Goal: Task Accomplishment & Management: Use online tool/utility

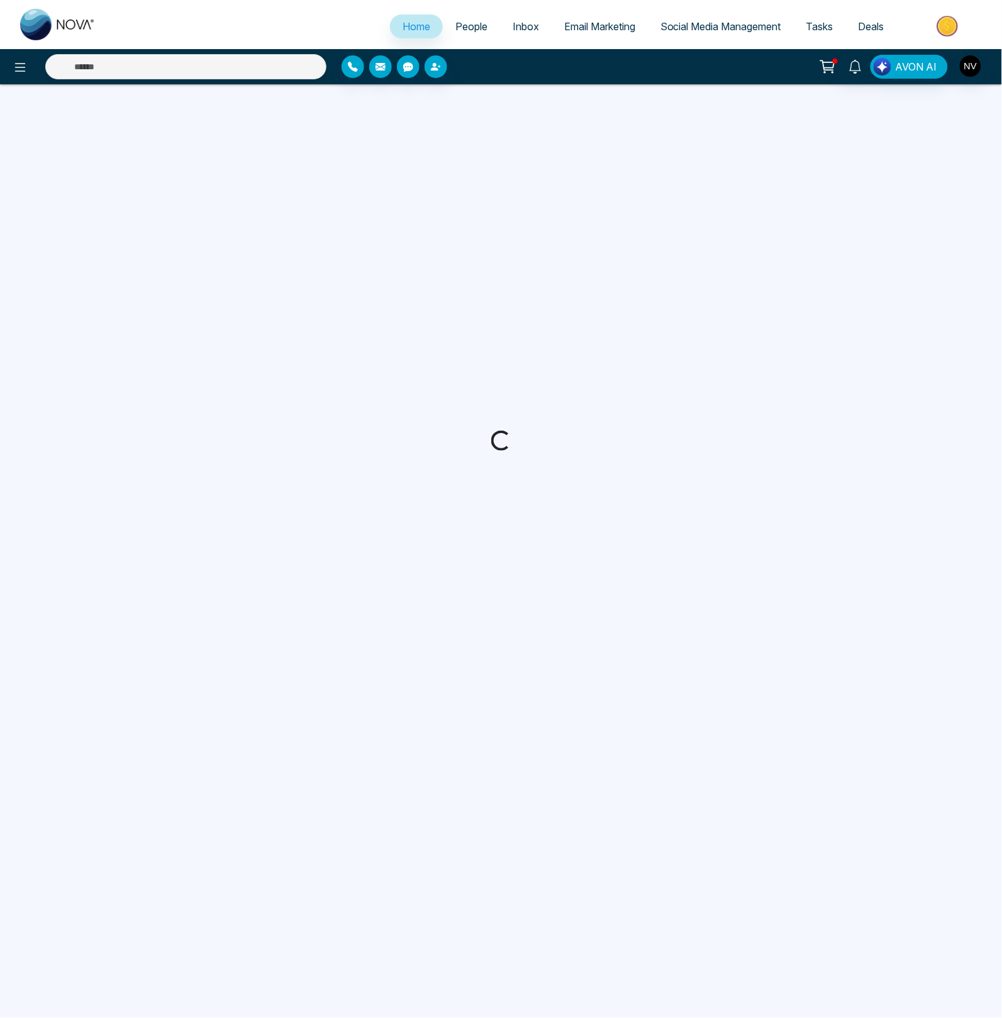
select select "*"
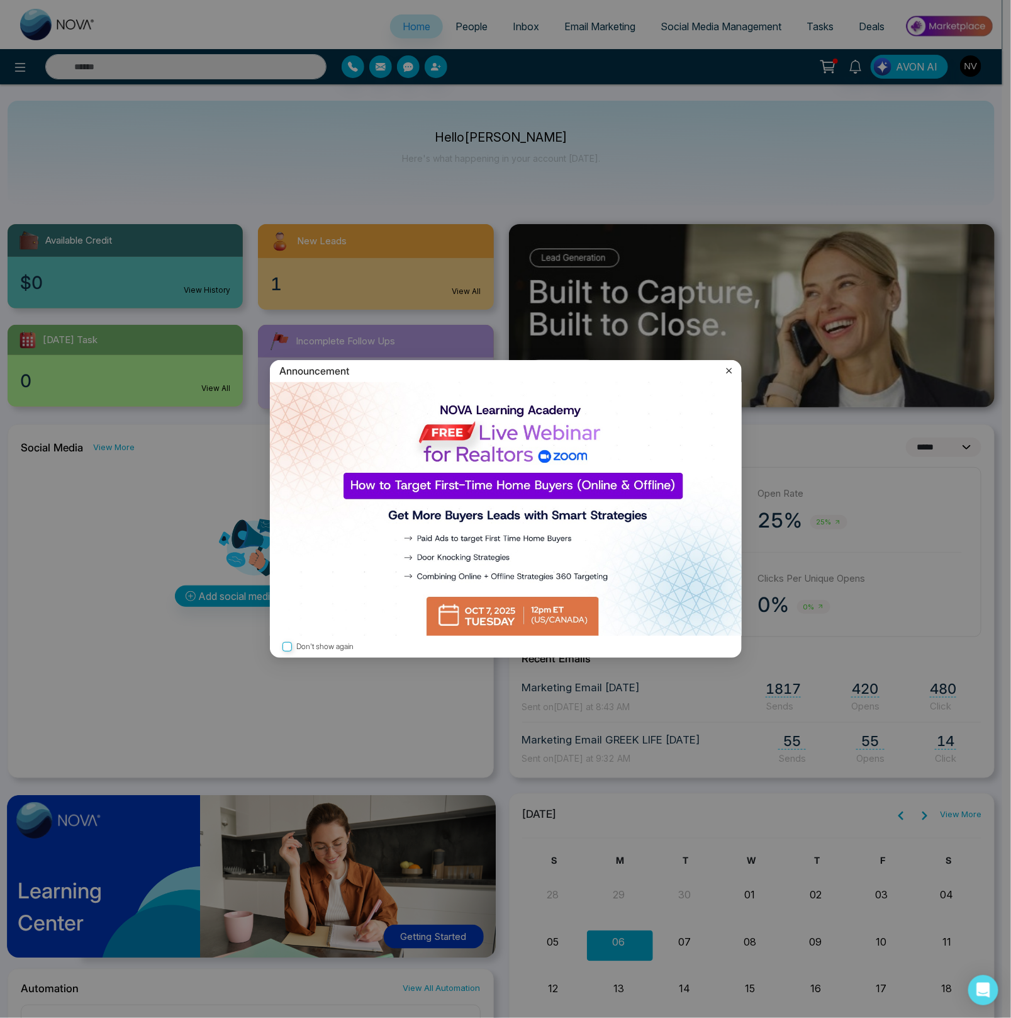
click at [731, 372] on icon at bounding box center [729, 371] width 6 height 6
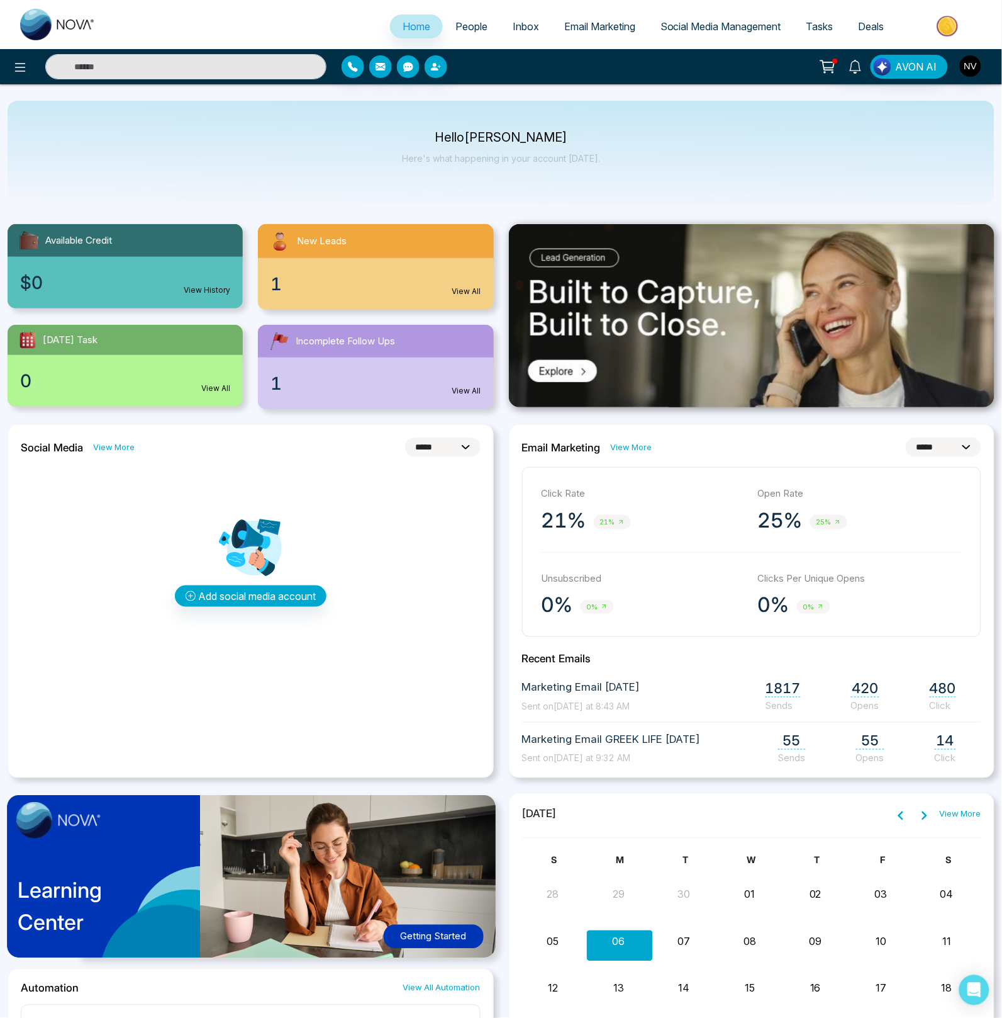
click at [470, 32] on link "People" at bounding box center [471, 26] width 57 height 24
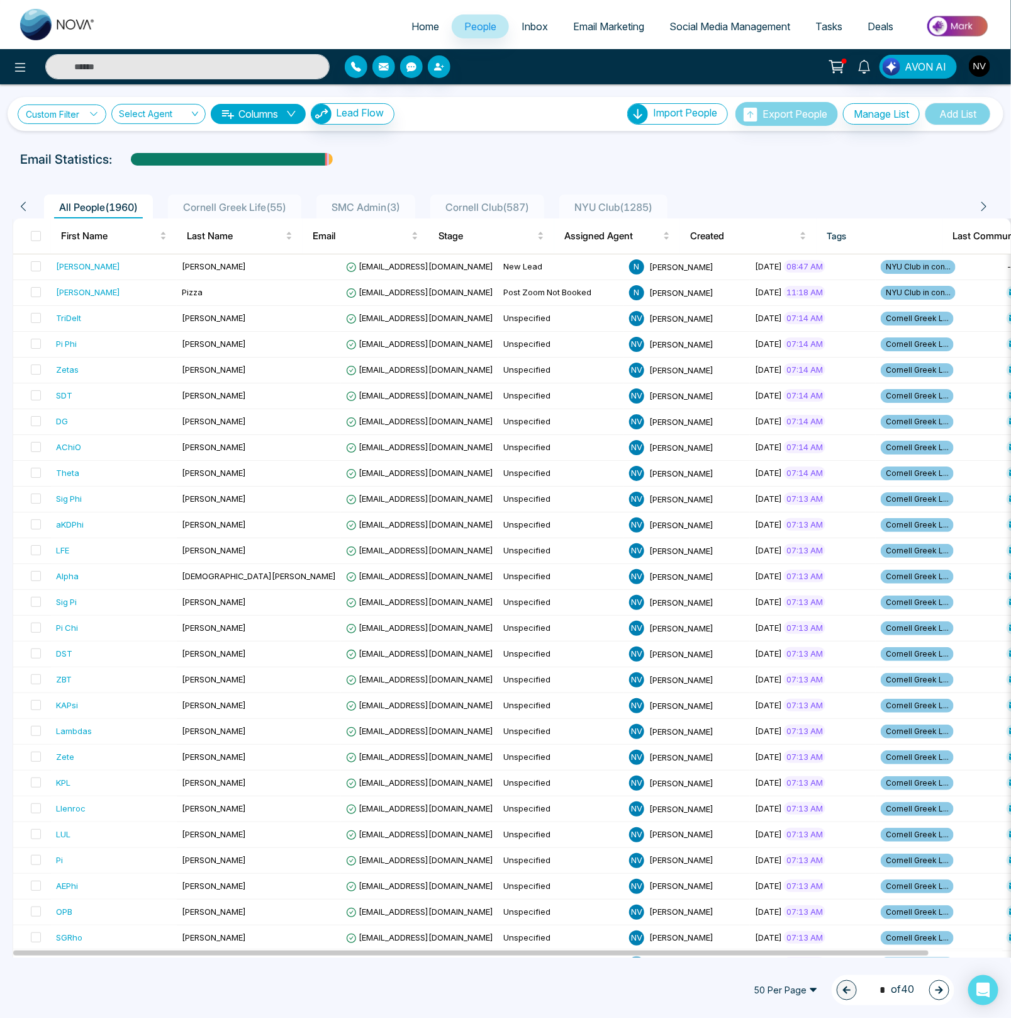
click at [79, 115] on link "Custom Filter" at bounding box center [62, 114] width 89 height 20
click at [86, 140] on input "search" at bounding box center [87, 143] width 102 height 19
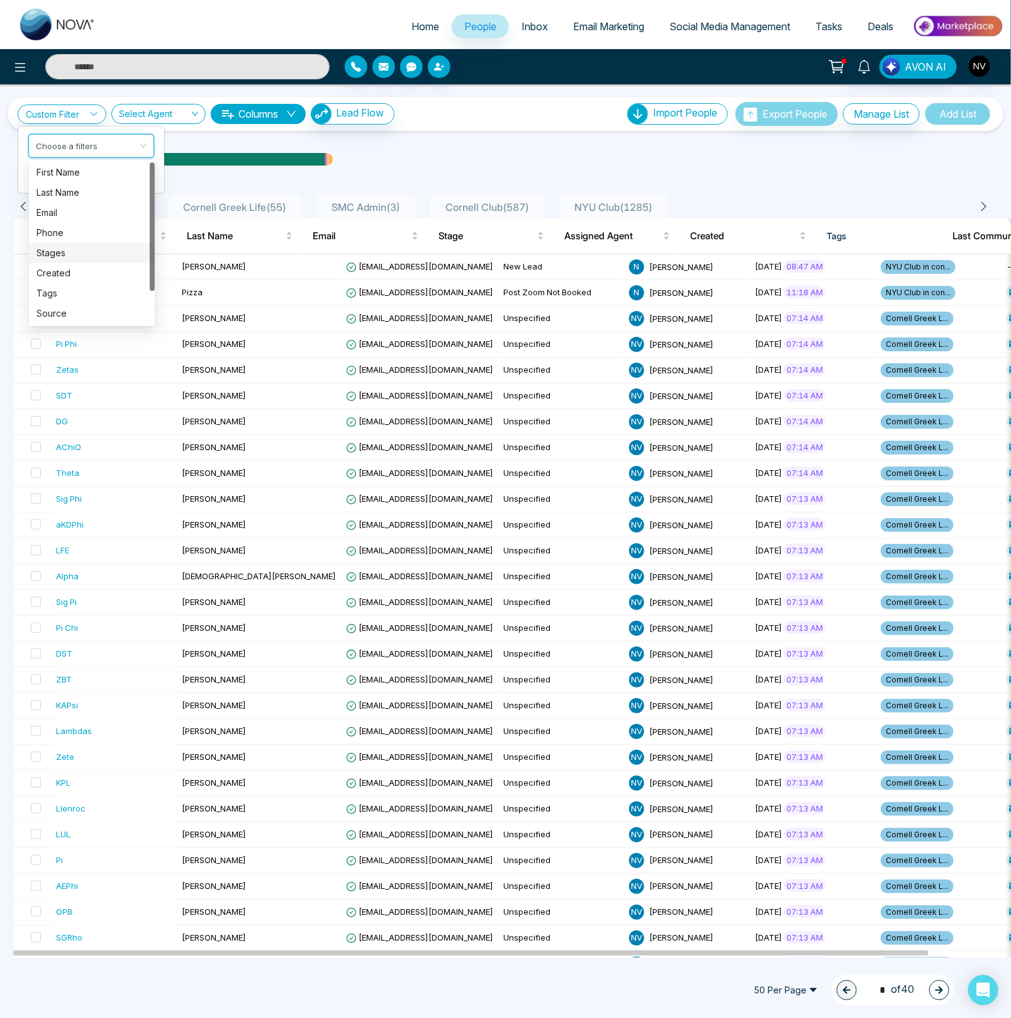
click at [79, 252] on div "Stages" at bounding box center [91, 253] width 111 height 14
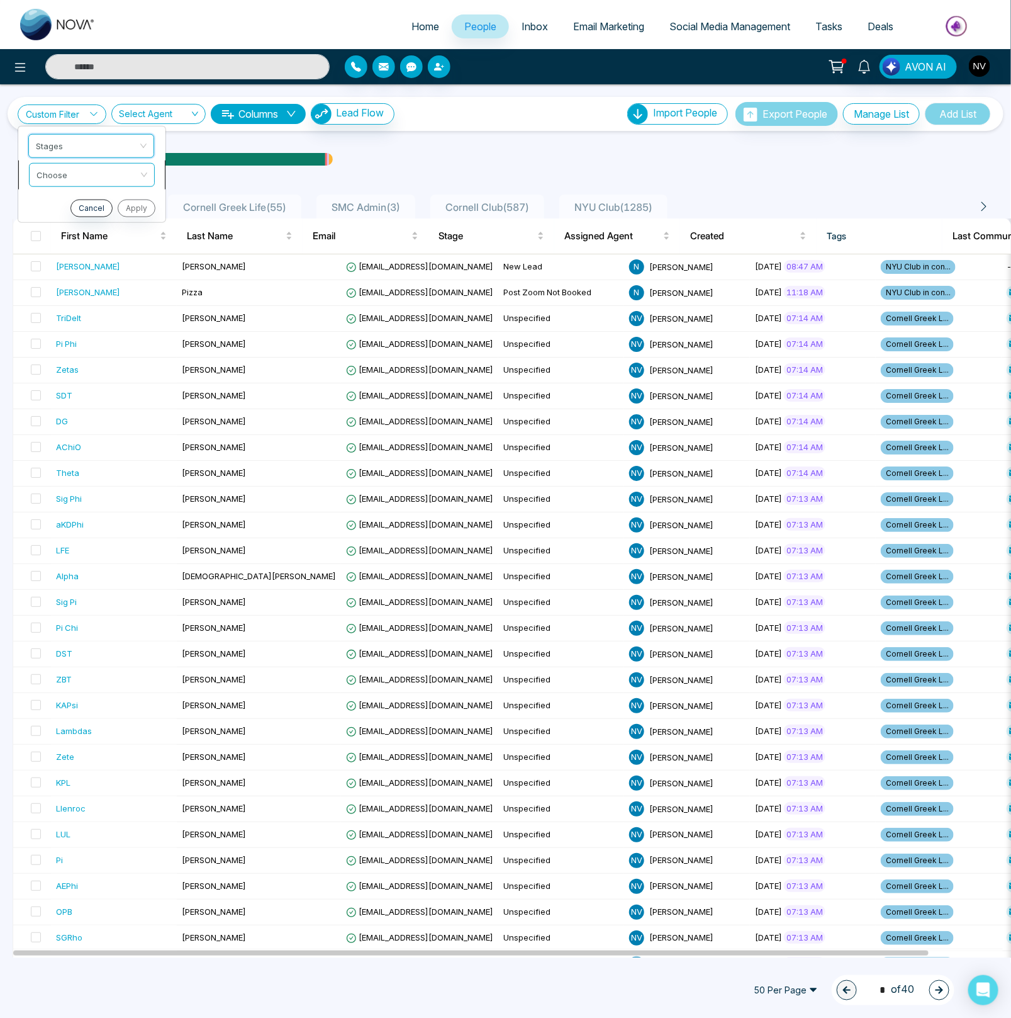
click at [79, 162] on li "Choose" at bounding box center [91, 174] width 147 height 29
click at [79, 118] on link "Custom Filter" at bounding box center [62, 114] width 89 height 20
click at [73, 169] on input "search" at bounding box center [87, 172] width 102 height 19
click at [78, 201] on div "include" at bounding box center [91, 201] width 111 height 14
click at [80, 201] on input "search" at bounding box center [87, 201] width 102 height 19
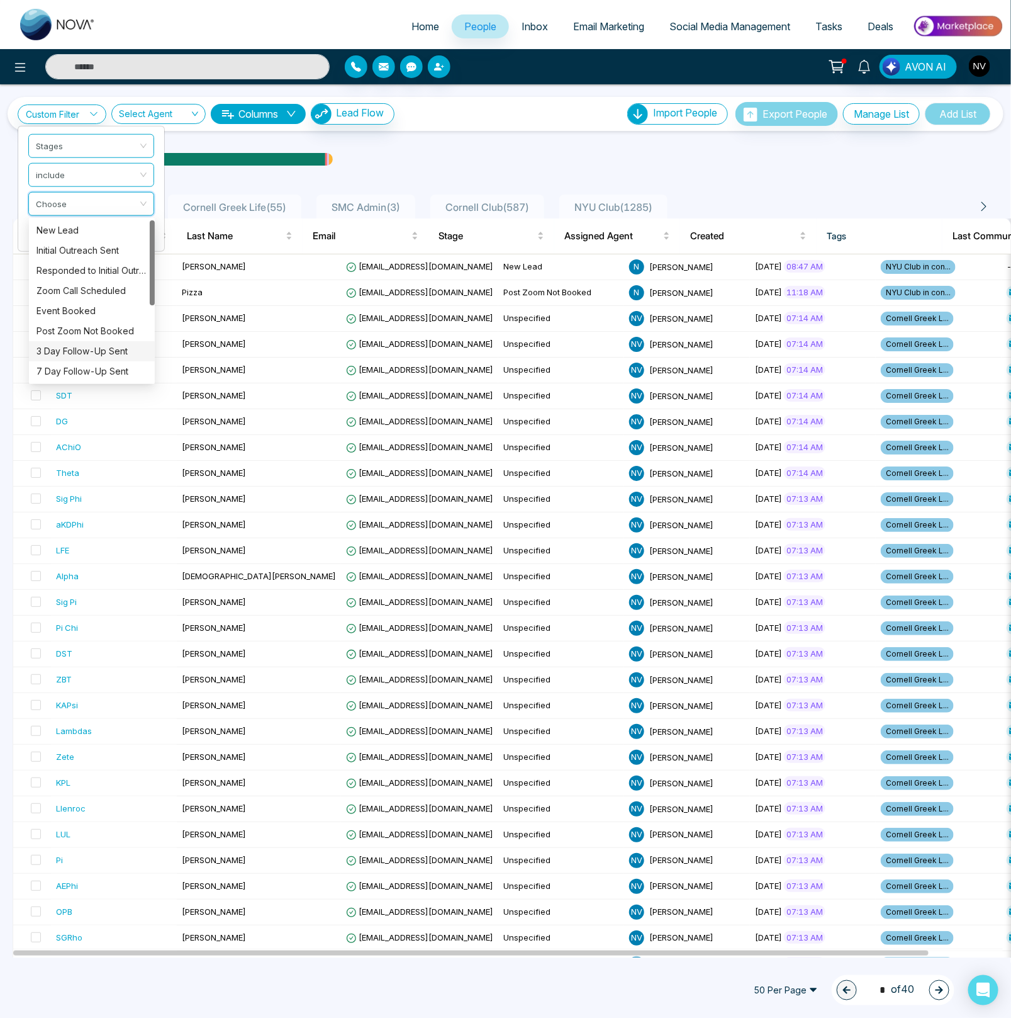
click at [85, 352] on div "3 Day Follow-Up Sent" at bounding box center [91, 351] width 111 height 14
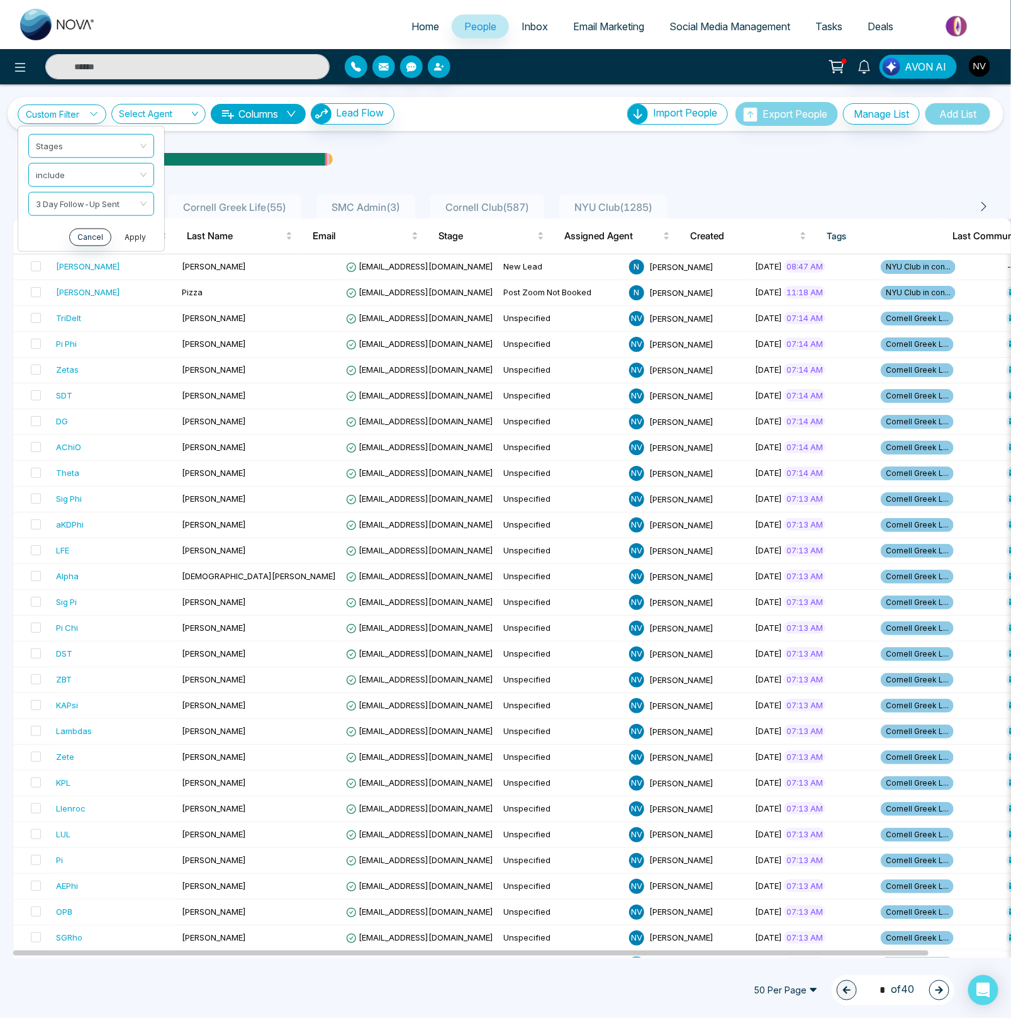
click at [138, 239] on button "Apply" at bounding box center [135, 237] width 38 height 18
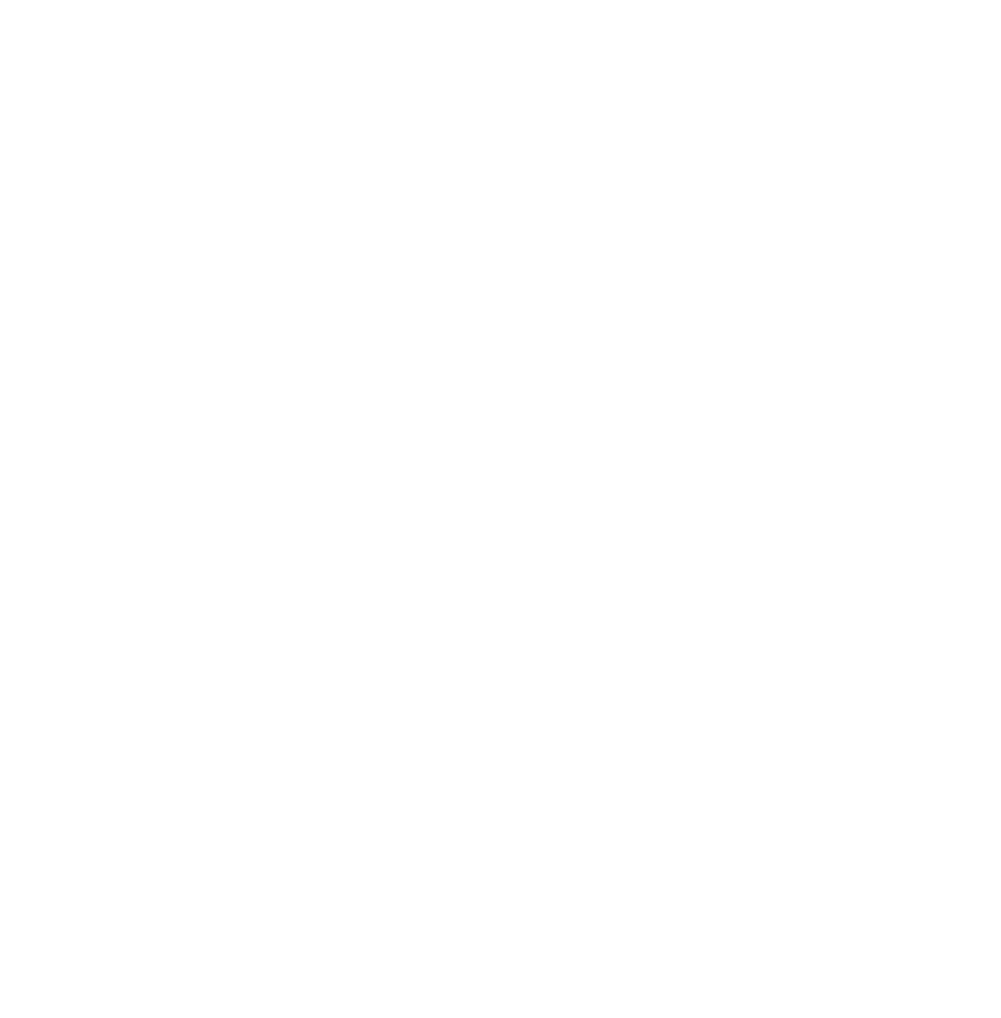
select select "*"
